Goal: Task Accomplishment & Management: Use online tool/utility

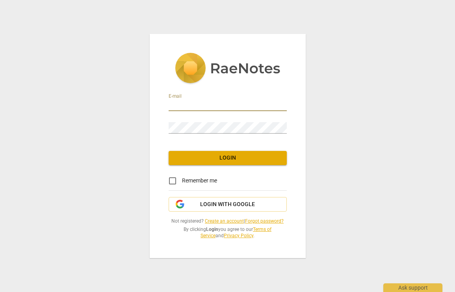
type input "richard.harkness@me.com"
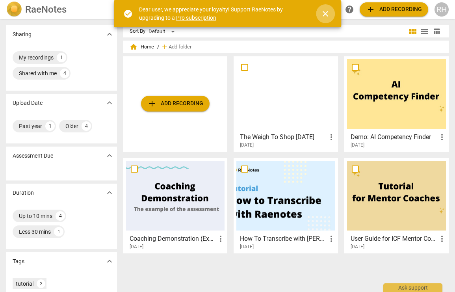
click at [328, 13] on span "close" at bounding box center [325, 13] width 9 height 9
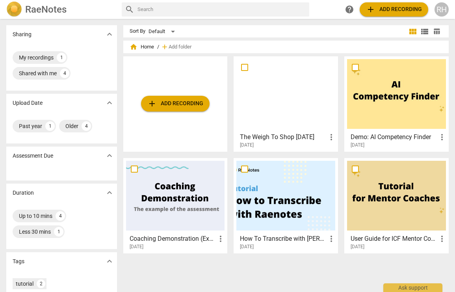
click at [192, 103] on span "add Add recording" at bounding box center [175, 103] width 56 height 9
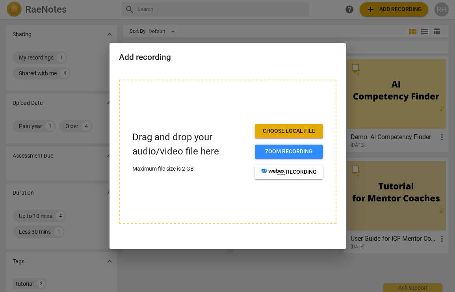
click at [297, 132] on span "Choose local file" at bounding box center [289, 131] width 56 height 8
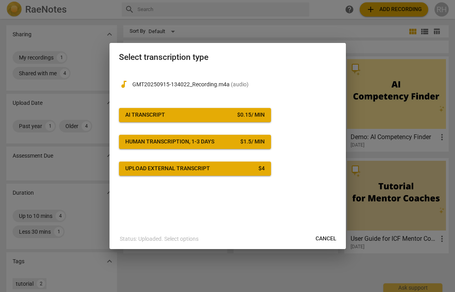
click at [322, 238] on span "Cancel" at bounding box center [326, 239] width 21 height 8
click at [239, 117] on div "$ 0.15 / min" at bounding box center [251, 115] width 28 height 8
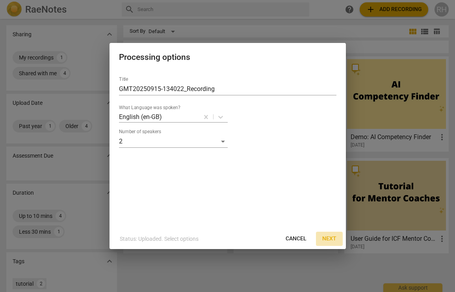
click at [332, 239] on span "Next" at bounding box center [329, 239] width 14 height 8
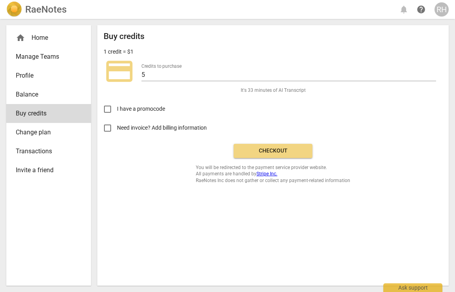
click at [48, 43] on div "home Home" at bounding box center [48, 37] width 85 height 19
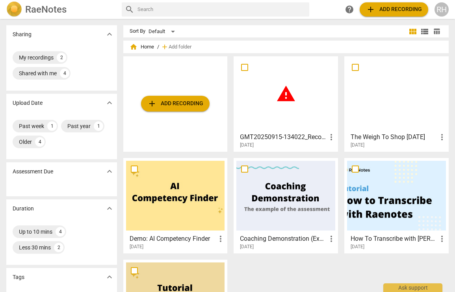
click at [330, 136] on span "more_vert" at bounding box center [331, 136] width 9 height 9
click at [284, 138] on div at bounding box center [227, 146] width 455 height 292
click at [278, 98] on span "warning" at bounding box center [286, 94] width 20 height 20
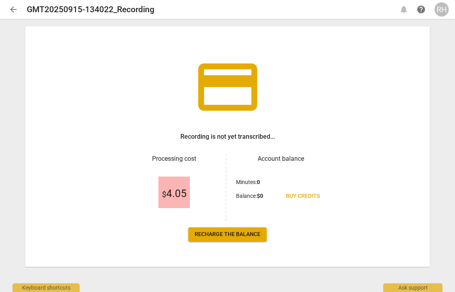
scroll to position [19, 0]
click at [239, 230] on link "Recharge the balance" at bounding box center [227, 234] width 78 height 14
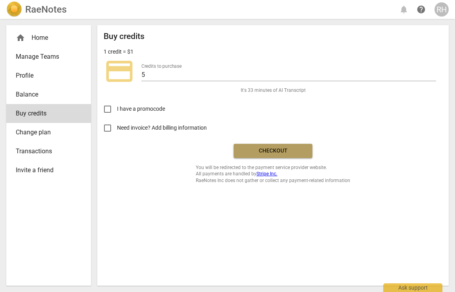
click at [265, 154] on button "Checkout" at bounding box center [273, 151] width 79 height 14
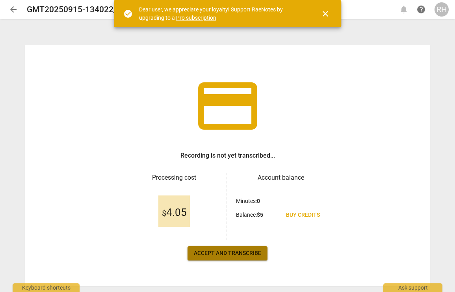
click at [250, 256] on span "Accept and transcribe" at bounding box center [227, 254] width 67 height 8
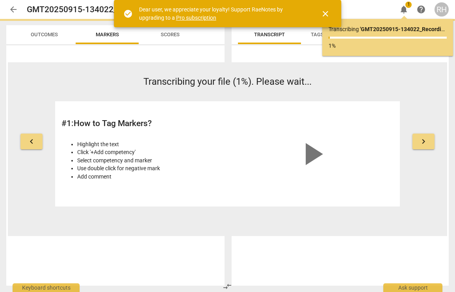
click at [327, 13] on span "close" at bounding box center [325, 13] width 9 height 9
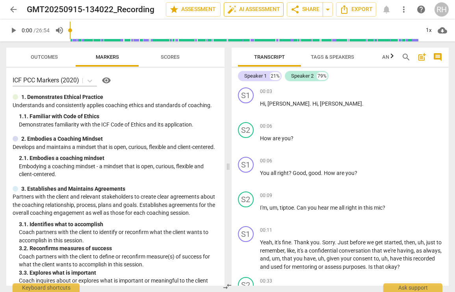
click at [268, 8] on span "auto_fix_high AI Assessment" at bounding box center [253, 9] width 53 height 9
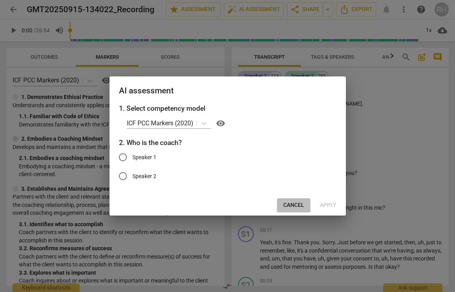
click at [292, 203] on span "Cancel" at bounding box center [293, 205] width 21 height 8
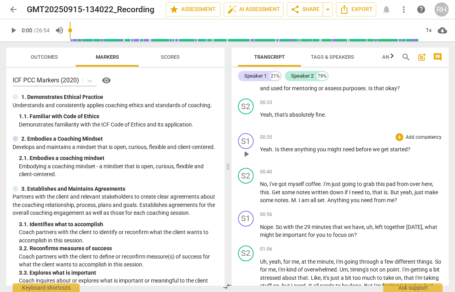
scroll to position [179, 0]
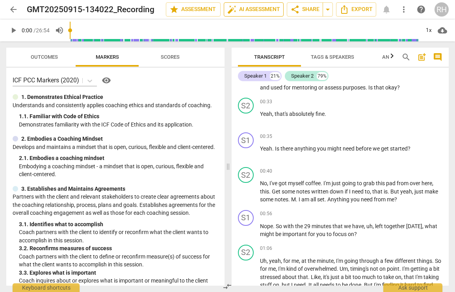
click at [260, 14] on span "auto_fix_high AI Assessment" at bounding box center [253, 9] width 53 height 9
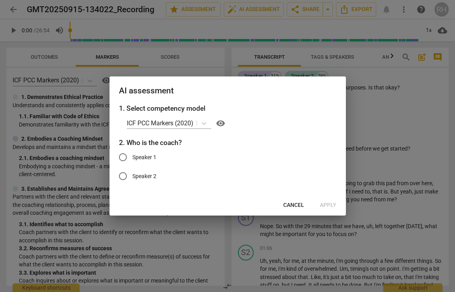
click at [300, 202] on span "Cancel" at bounding box center [293, 205] width 21 height 8
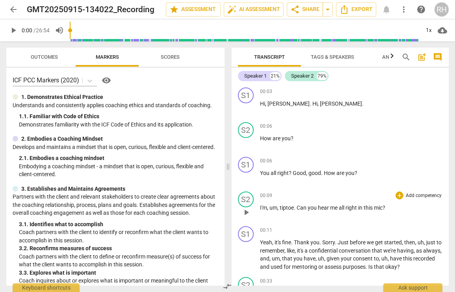
scroll to position [0, 0]
click at [265, 12] on span "auto_fix_high AI Assessment" at bounding box center [253, 9] width 53 height 9
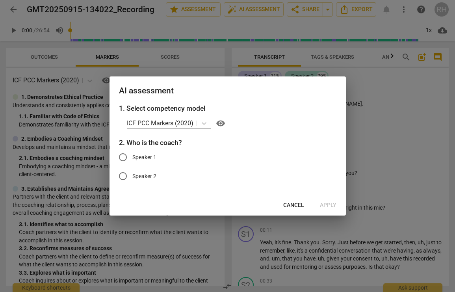
click at [126, 155] on input "Speaker 1" at bounding box center [123, 157] width 19 height 19
radio input "true"
click at [329, 203] on span "Apply" at bounding box center [328, 205] width 17 height 8
